Goal: Task Accomplishment & Management: Complete application form

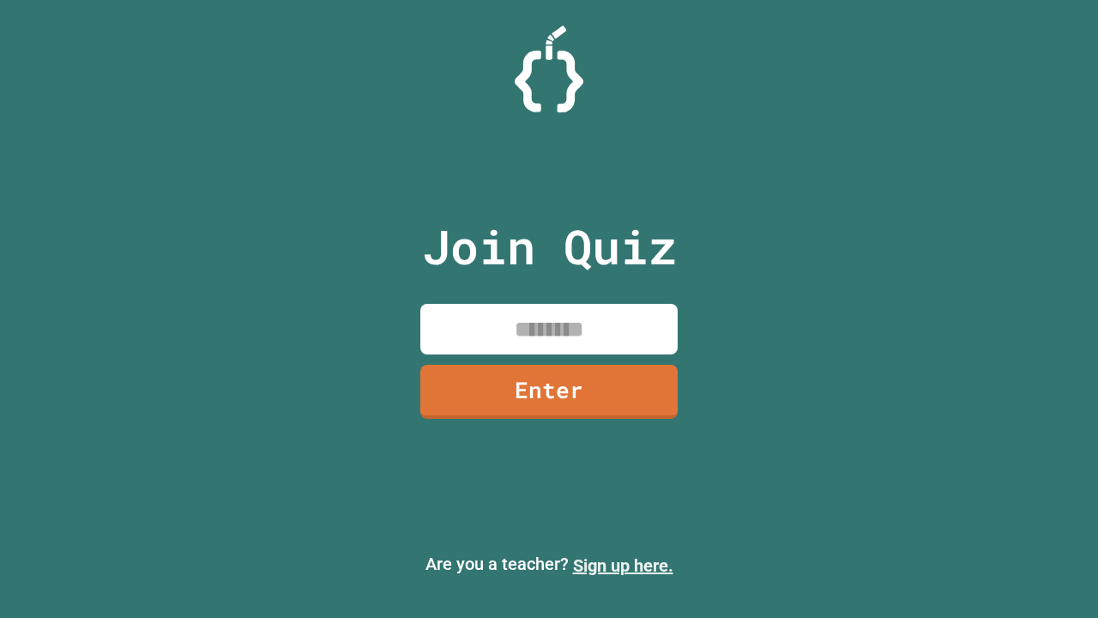
click at [623, 565] on link "Sign up here." at bounding box center [623, 565] width 100 height 21
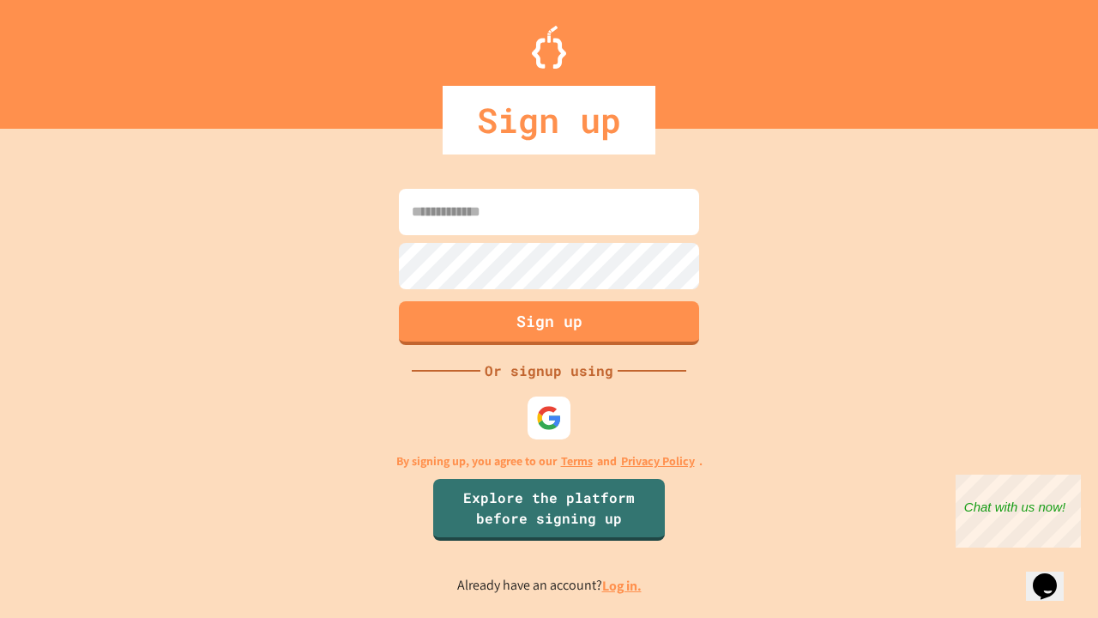
click at [623, 585] on link "Log in." at bounding box center [621, 586] width 39 height 18
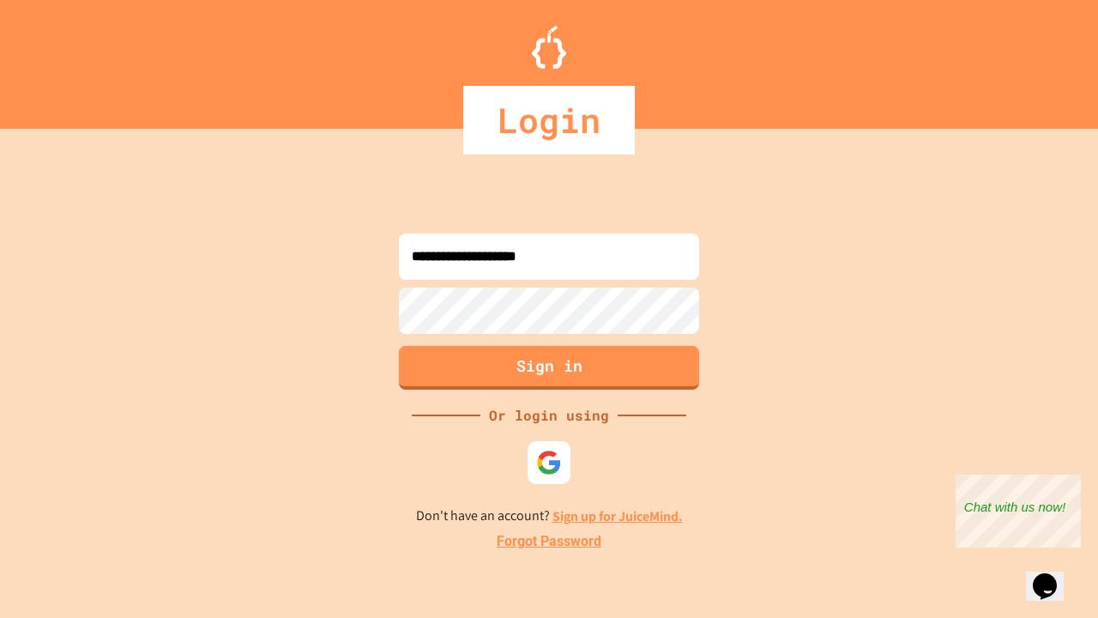
type input "**********"
